Goal: Transaction & Acquisition: Purchase product/service

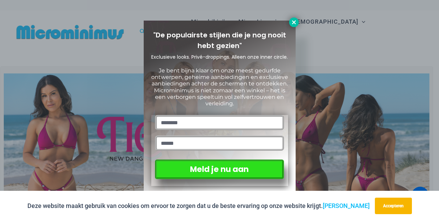
click at [293, 23] on icon at bounding box center [294, 22] width 4 height 4
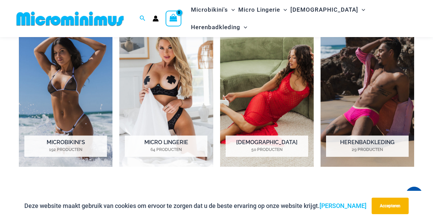
scroll to position [493, 0]
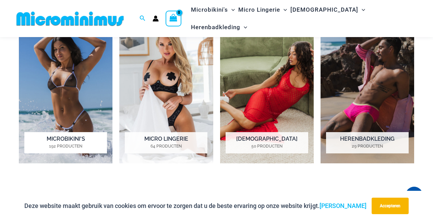
click at [66, 137] on font "Microbikini's" at bounding box center [66, 138] width 38 height 7
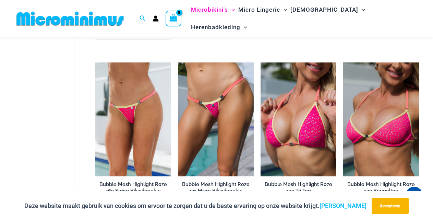
scroll to position [963, 0]
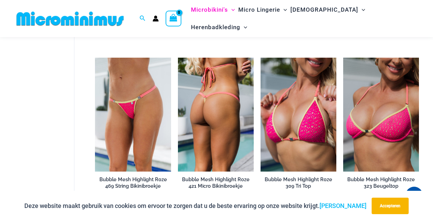
click at [213, 177] on font "Bubble Mesh Highlight Roze 421 Micro Bikinibroekje" at bounding box center [216, 182] width 68 height 12
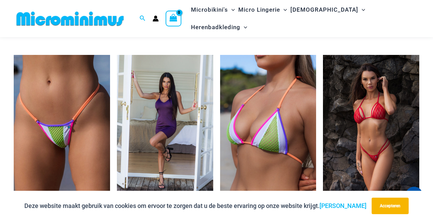
scroll to position [1349, 0]
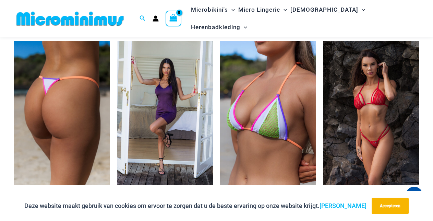
click at [54, 178] on img at bounding box center [62, 113] width 96 height 144
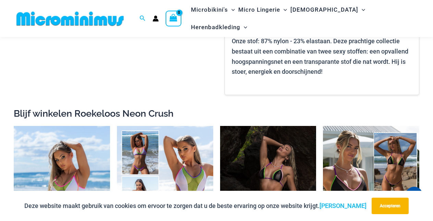
scroll to position [635, 0]
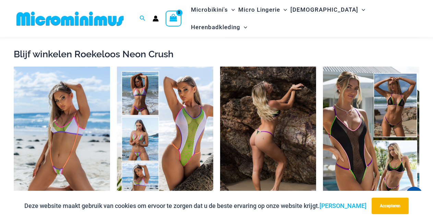
click at [264, 160] on img at bounding box center [268, 139] width 96 height 144
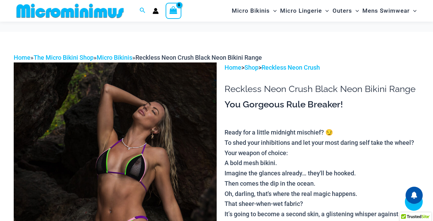
scroll to position [108, 0]
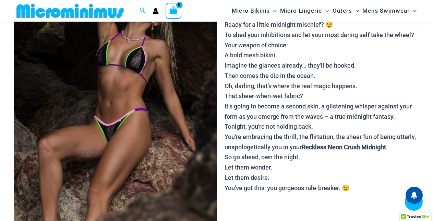
scroll to position [368, 0]
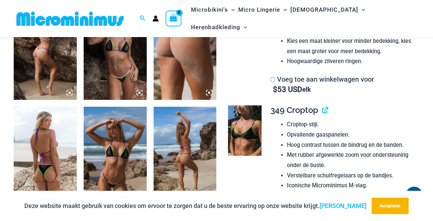
click at [108, 167] on img at bounding box center [115, 154] width 63 height 95
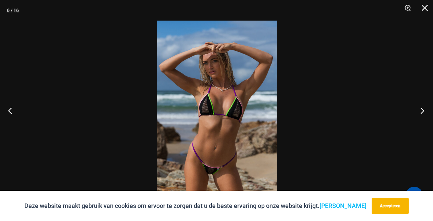
click at [422, 111] on button "Volgende" at bounding box center [420, 110] width 26 height 34
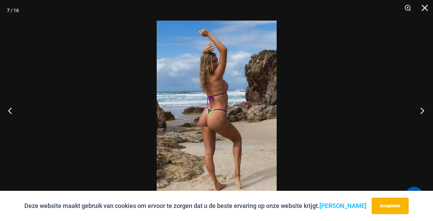
click at [422, 111] on button "Volgende" at bounding box center [420, 110] width 26 height 34
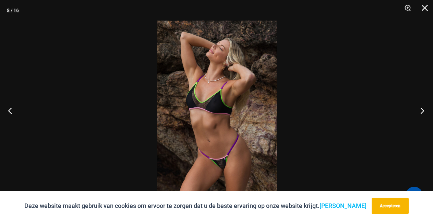
click at [422, 111] on button "Volgende" at bounding box center [420, 110] width 26 height 34
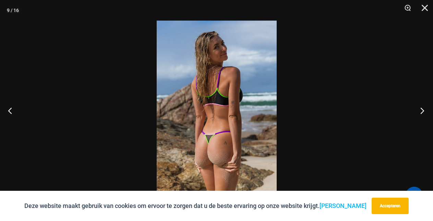
click at [422, 111] on button "Volgende" at bounding box center [420, 110] width 26 height 34
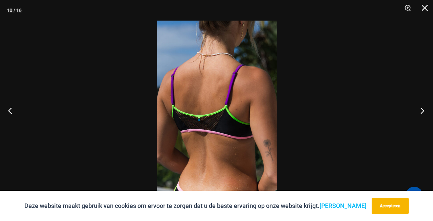
click at [422, 111] on button "Volgende" at bounding box center [420, 110] width 26 height 34
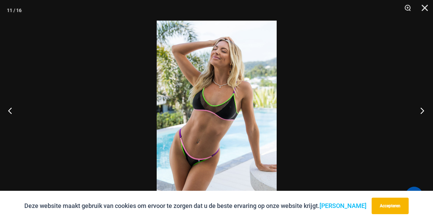
click at [422, 111] on button "Volgende" at bounding box center [420, 110] width 26 height 34
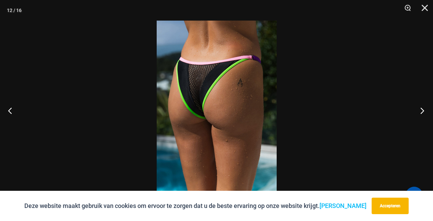
click at [422, 111] on button "Volgende" at bounding box center [420, 110] width 26 height 34
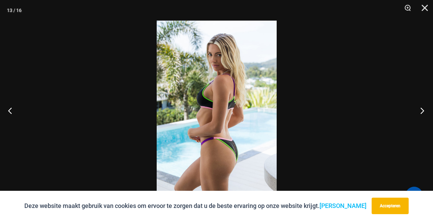
click at [422, 111] on button "Volgende" at bounding box center [420, 110] width 26 height 34
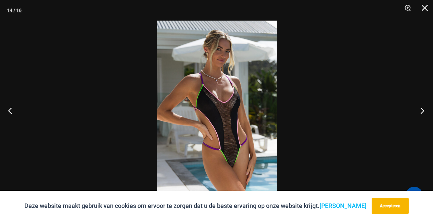
click at [422, 111] on button "Volgende" at bounding box center [420, 110] width 26 height 34
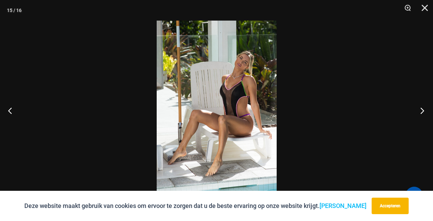
click at [422, 111] on button "Volgende" at bounding box center [420, 110] width 26 height 34
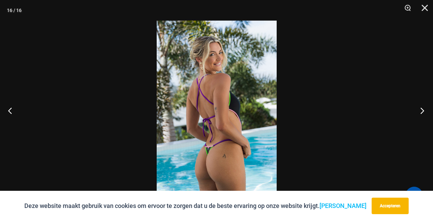
click at [422, 111] on button "Volgende" at bounding box center [420, 110] width 26 height 34
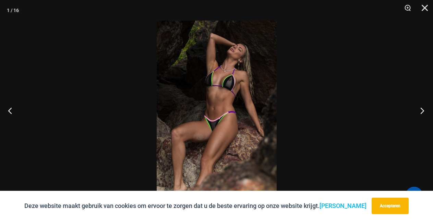
click at [422, 111] on button "Volgende" at bounding box center [420, 110] width 26 height 34
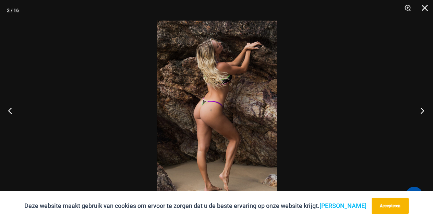
click at [422, 111] on button "Volgende" at bounding box center [420, 110] width 26 height 34
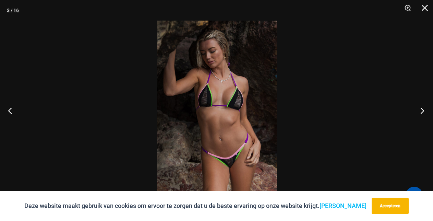
click at [422, 111] on button "Volgende" at bounding box center [420, 110] width 26 height 34
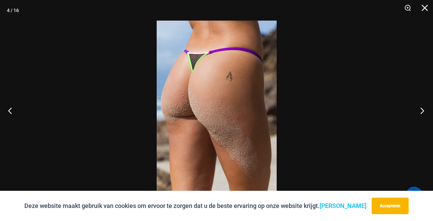
click at [423, 111] on button "Volgende" at bounding box center [420, 110] width 26 height 34
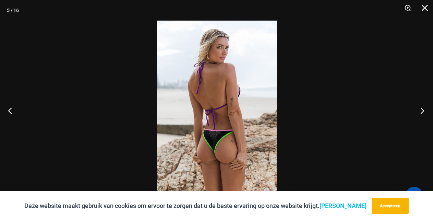
click at [423, 111] on button "Volgende" at bounding box center [420, 110] width 26 height 34
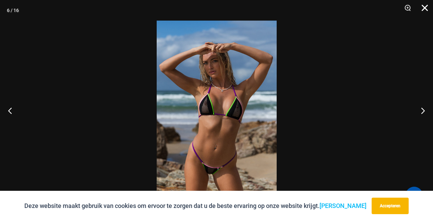
click at [421, 8] on button "Dichtbij" at bounding box center [422, 10] width 17 height 21
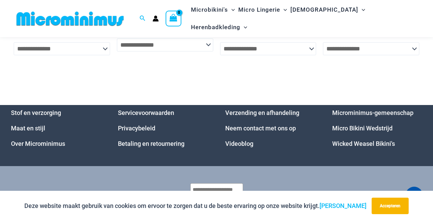
scroll to position [2605, 0]
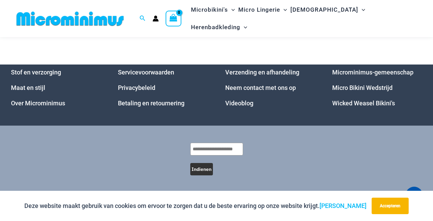
click at [356, 87] on font "Micro Bikini Wedstrijd" at bounding box center [362, 87] width 60 height 7
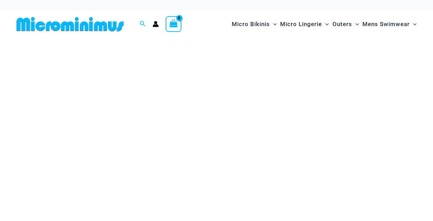
scroll to position [493, 0]
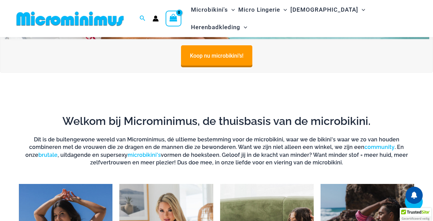
scroll to position [456, 0]
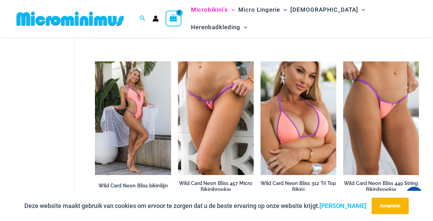
scroll to position [1329, 0]
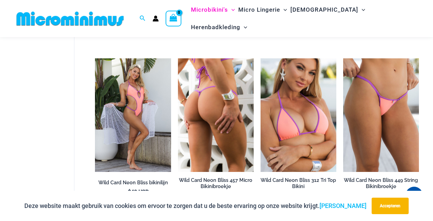
click at [203, 162] on img at bounding box center [216, 115] width 76 height 114
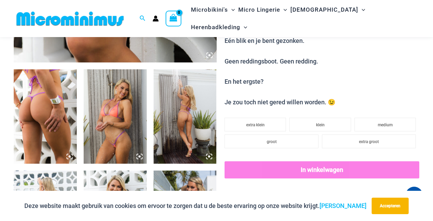
scroll to position [327, 0]
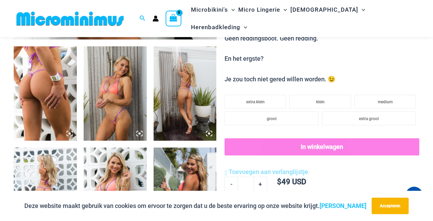
click at [431, 213] on div "Deze website maakt gebruik van cookies om ervoor te zorgen dat u de beste ervar…" at bounding box center [216, 206] width 433 height 30
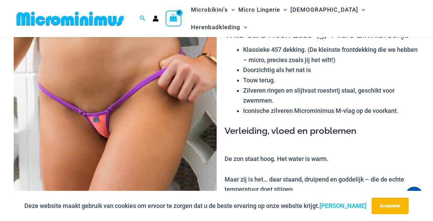
scroll to position [28, 0]
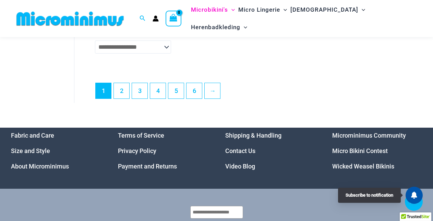
scroll to position [1688, 0]
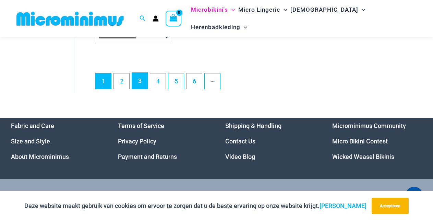
click at [135, 83] on link "3" at bounding box center [139, 81] width 15 height 16
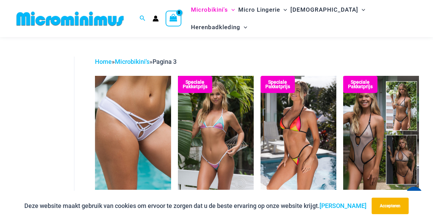
scroll to position [43, 0]
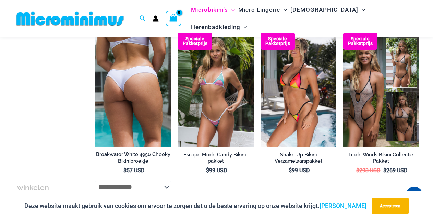
click at [143, 78] on img at bounding box center [133, 90] width 76 height 114
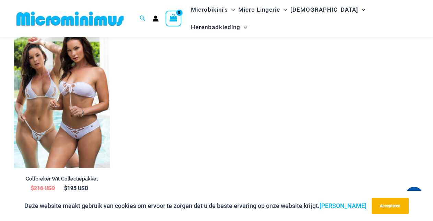
scroll to position [787, 0]
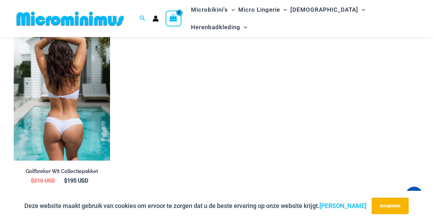
click at [55, 96] on img at bounding box center [62, 88] width 96 height 144
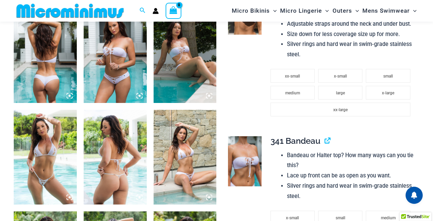
scroll to position [21, 0]
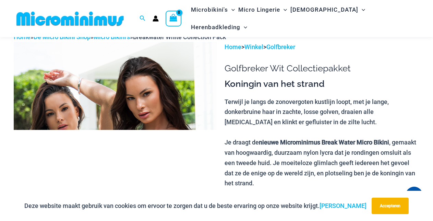
click at [428, 20] on div "Zoeken naar: Zoekopdracht Zoekopdracht Geen producten in je winkelmand. Geen pr…" at bounding box center [216, 18] width 433 height 37
drag, startPoint x: 428, startPoint y: 20, endPoint x: 430, endPoint y: 38, distance: 18.3
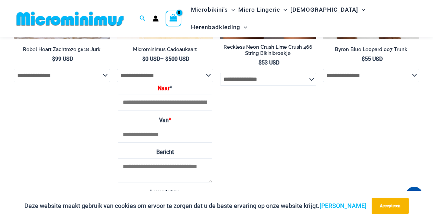
scroll to position [1277, 0]
